Goal: Information Seeking & Learning: Learn about a topic

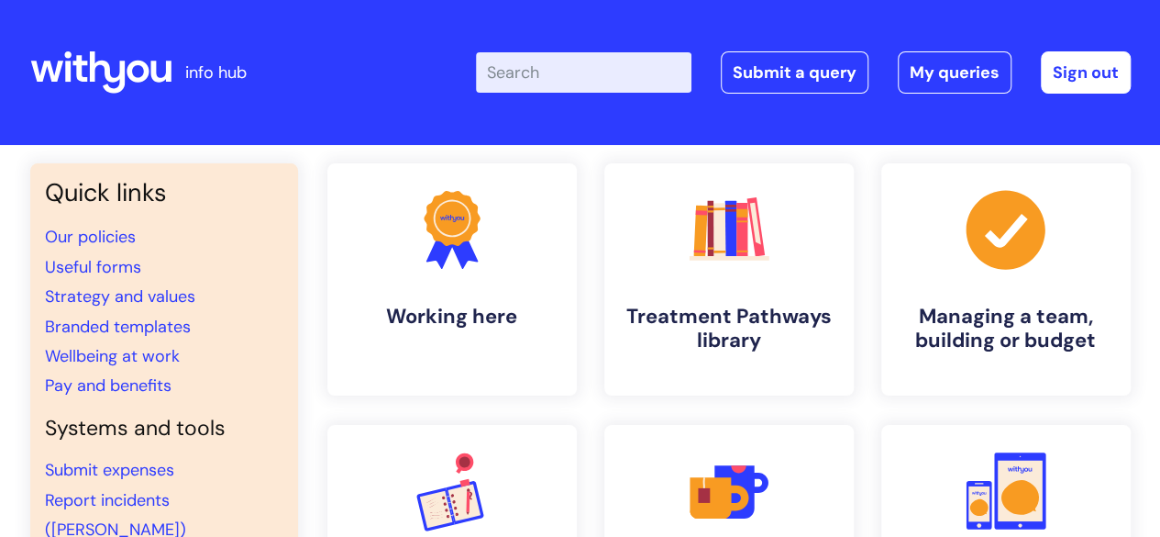
click at [650, 85] on input "Enter your search term here..." at bounding box center [584, 72] width 216 height 40
click button "Search" at bounding box center [0, 0] width 0 height 0
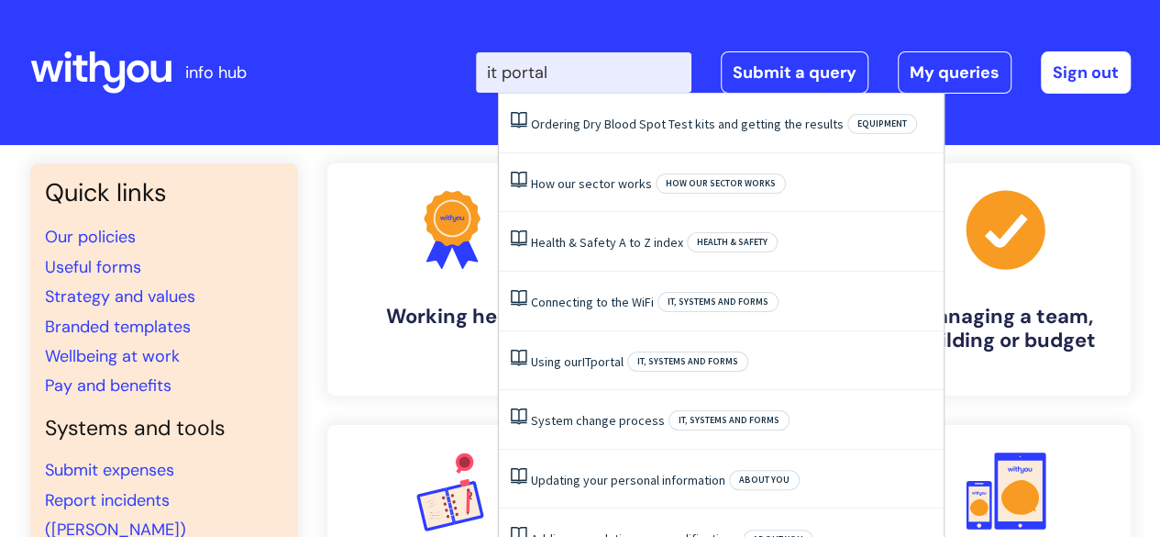
type input "it portal"
click button "Search" at bounding box center [0, 0] width 0 height 0
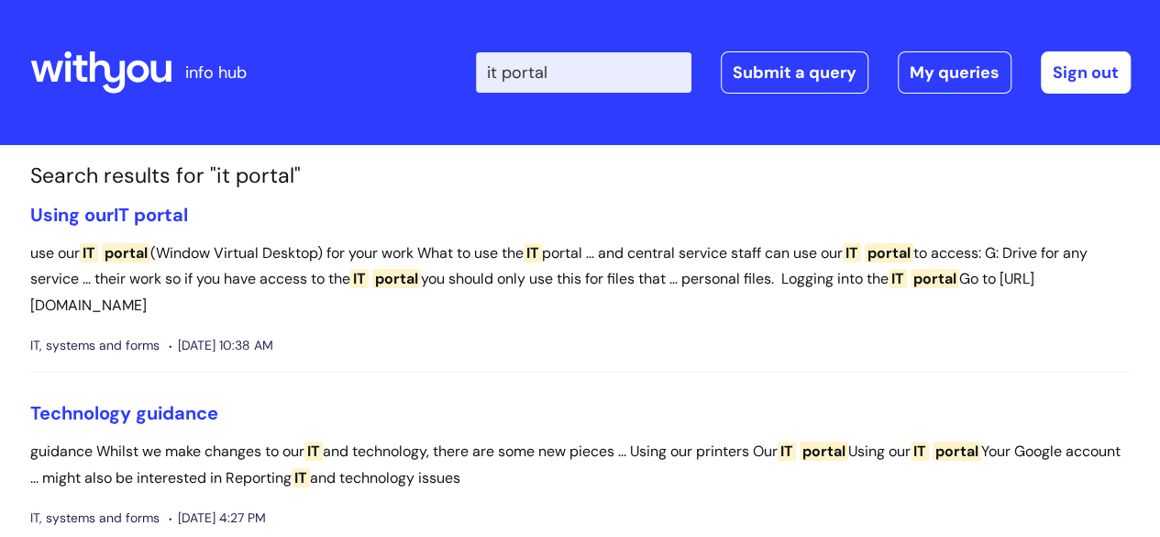
click at [95, 232] on li "Using our IT portal use our IT portal (Window Virtual Desktop) for your work Wh…" at bounding box center [580, 289] width 1101 height 170
click at [99, 221] on link "Using our IT portal" at bounding box center [109, 215] width 158 height 24
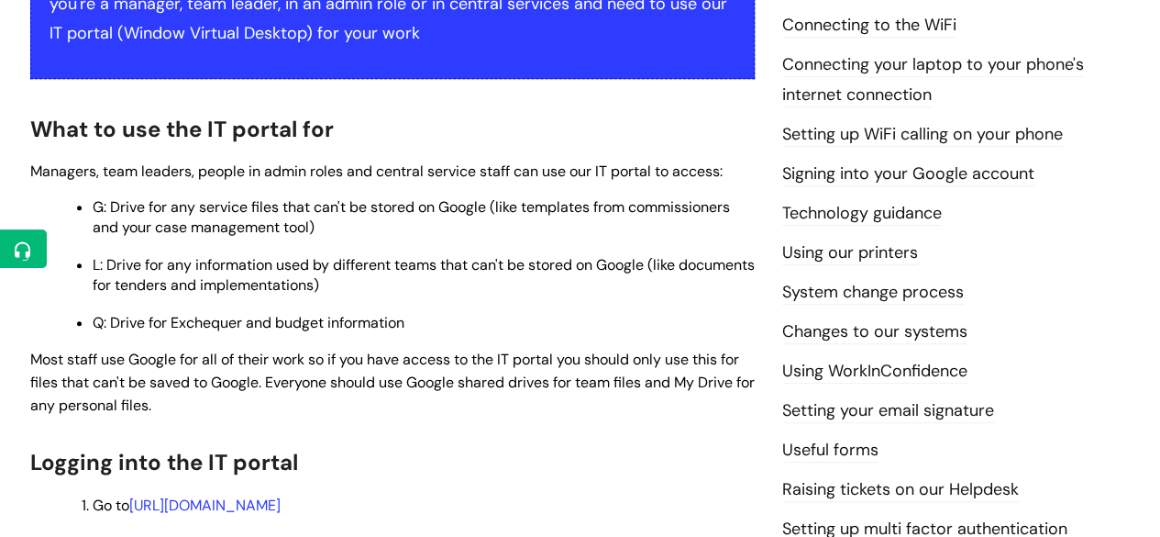
scroll to position [446, 0]
